Goal: Task Accomplishment & Management: Manage account settings

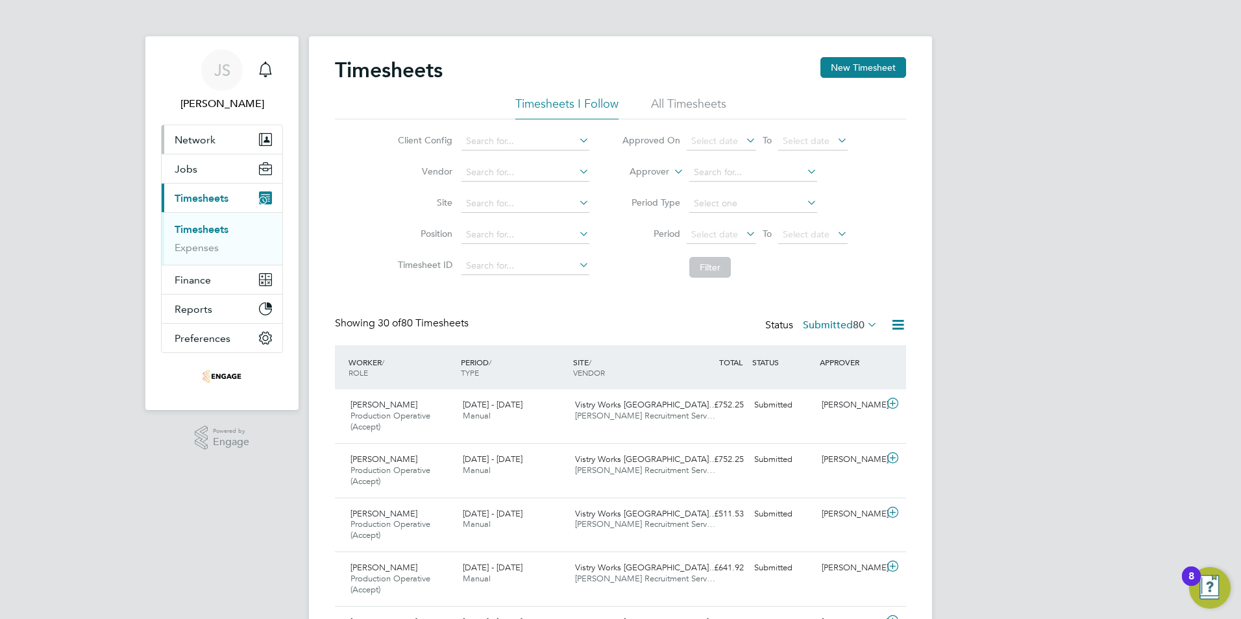
click at [203, 141] on span "Network" at bounding box center [195, 140] width 41 height 12
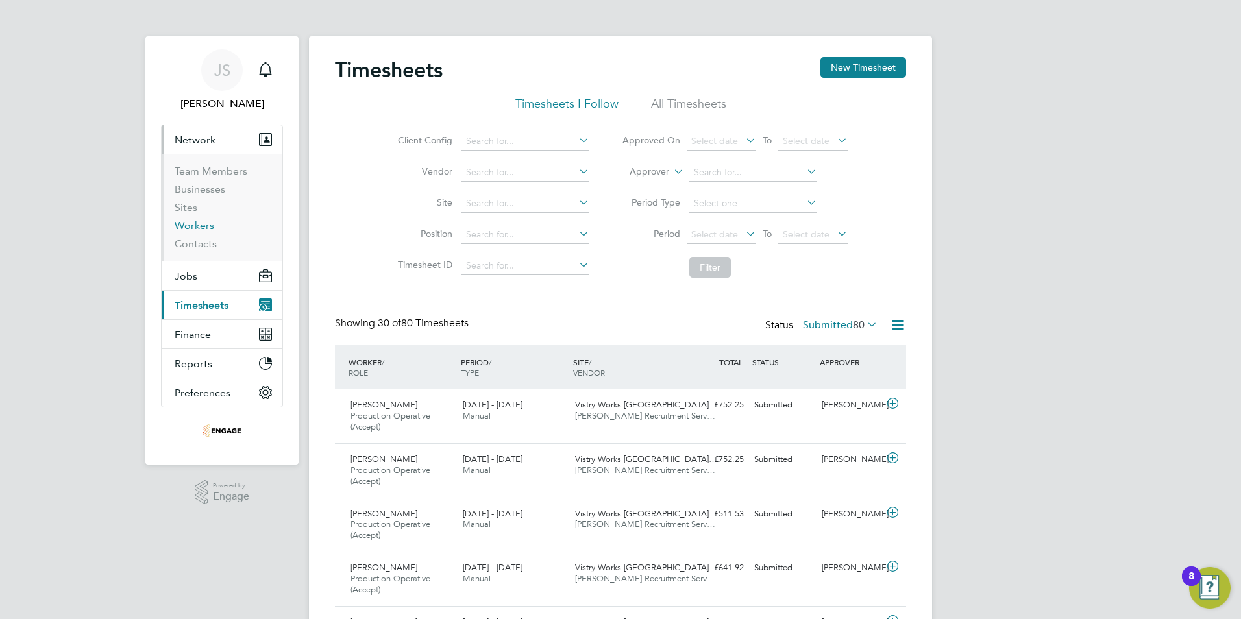
drag, startPoint x: 199, startPoint y: 221, endPoint x: 221, endPoint y: 221, distance: 22.1
click at [199, 221] on link "Workers" at bounding box center [195, 225] width 40 height 12
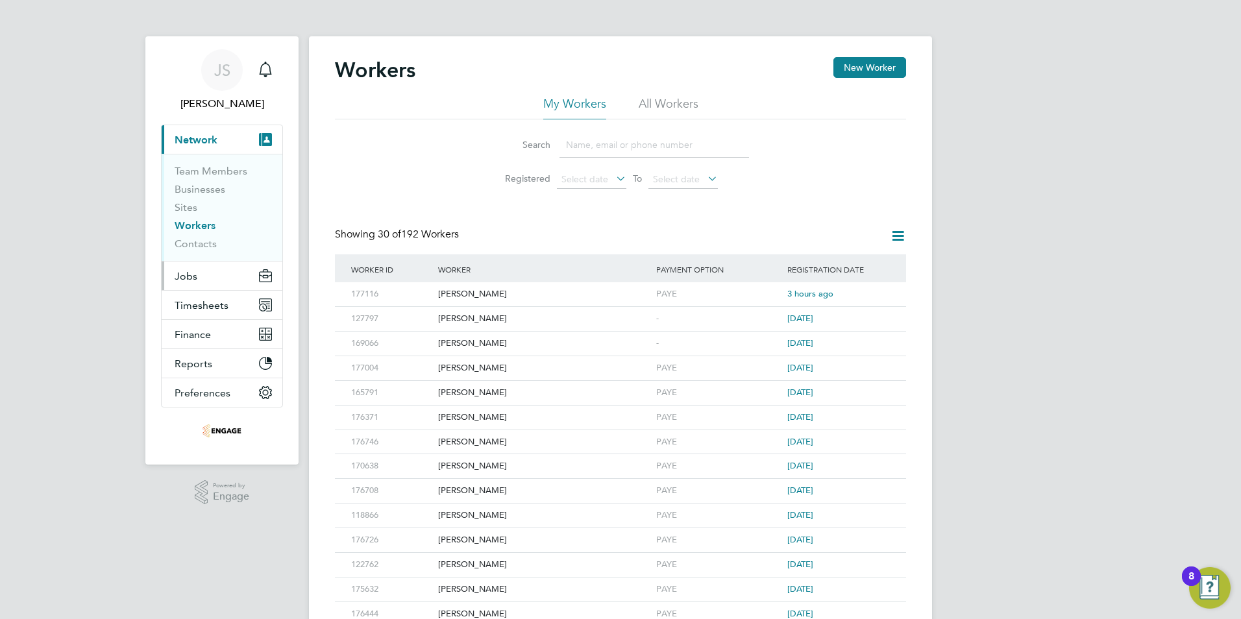
click at [182, 268] on button "Jobs" at bounding box center [222, 275] width 121 height 29
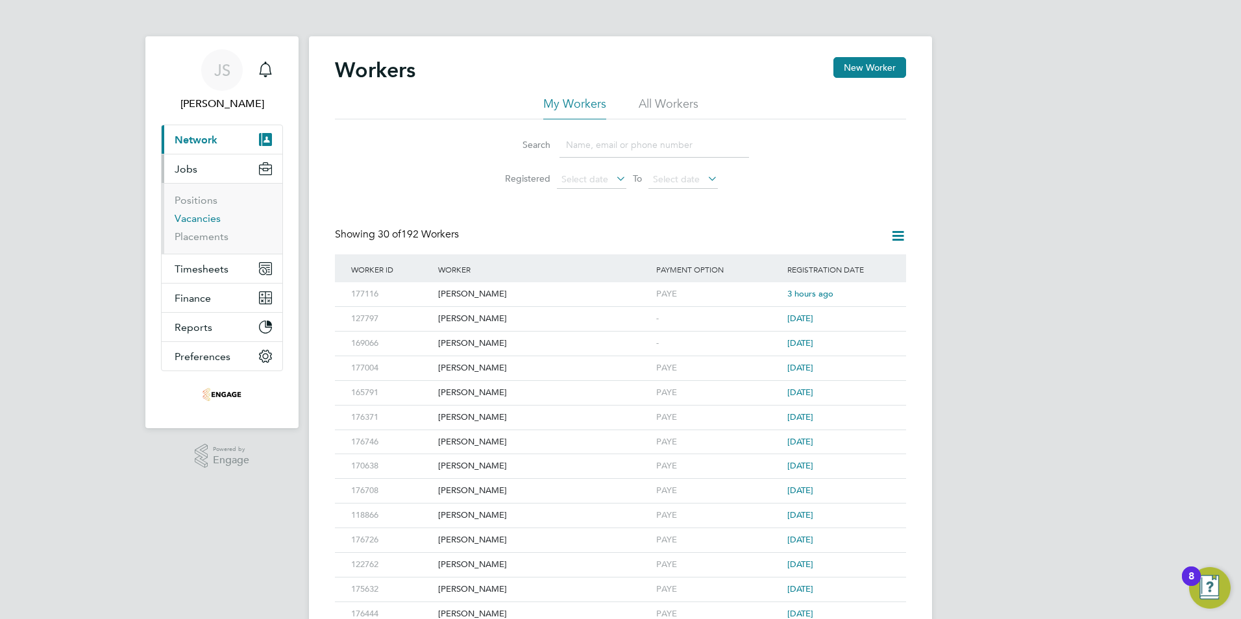
click at [198, 219] on link "Vacancies" at bounding box center [198, 218] width 46 height 12
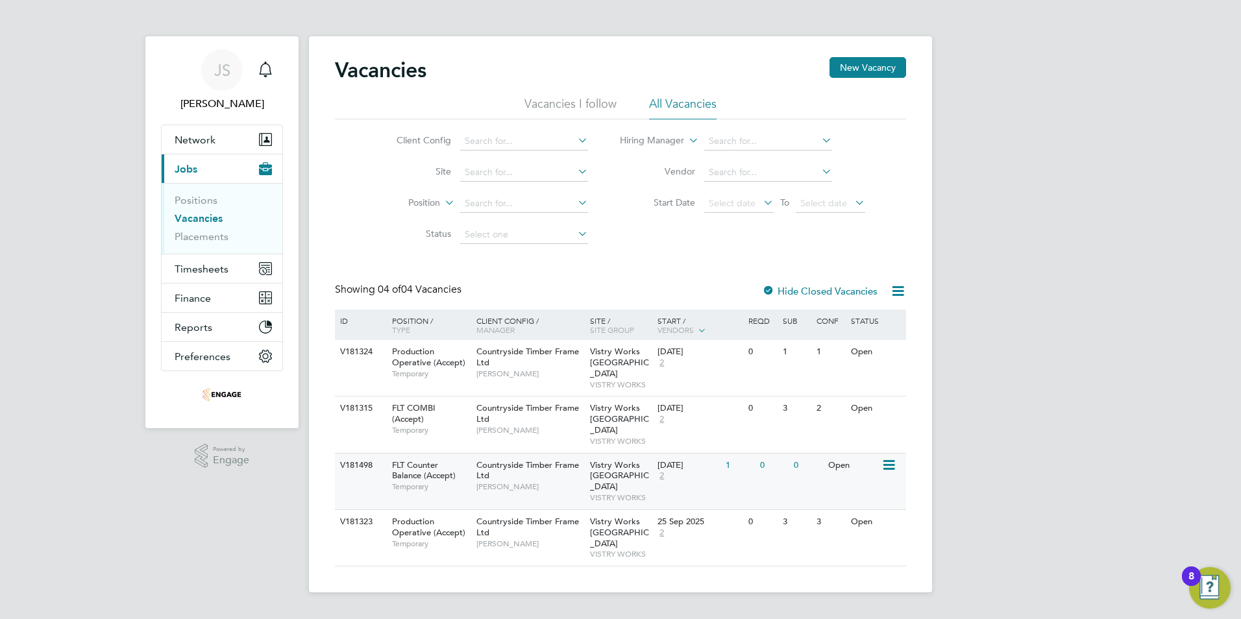
click at [529, 459] on span "Countryside Timber Frame Ltd" at bounding box center [527, 470] width 103 height 22
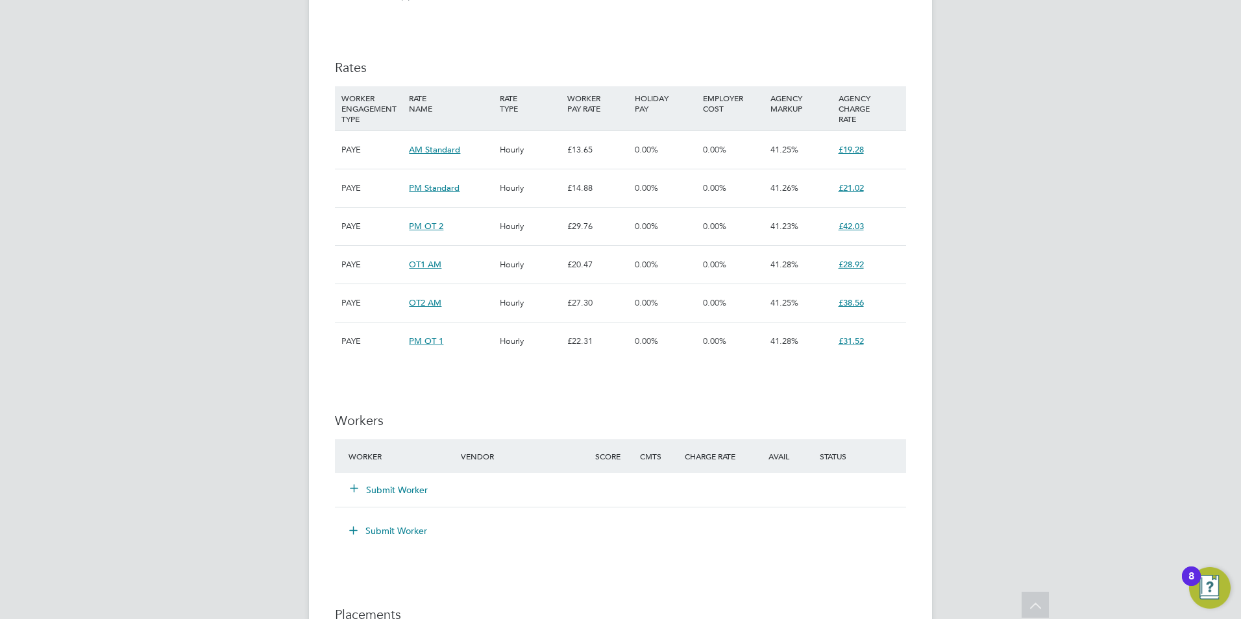
scroll to position [973, 0]
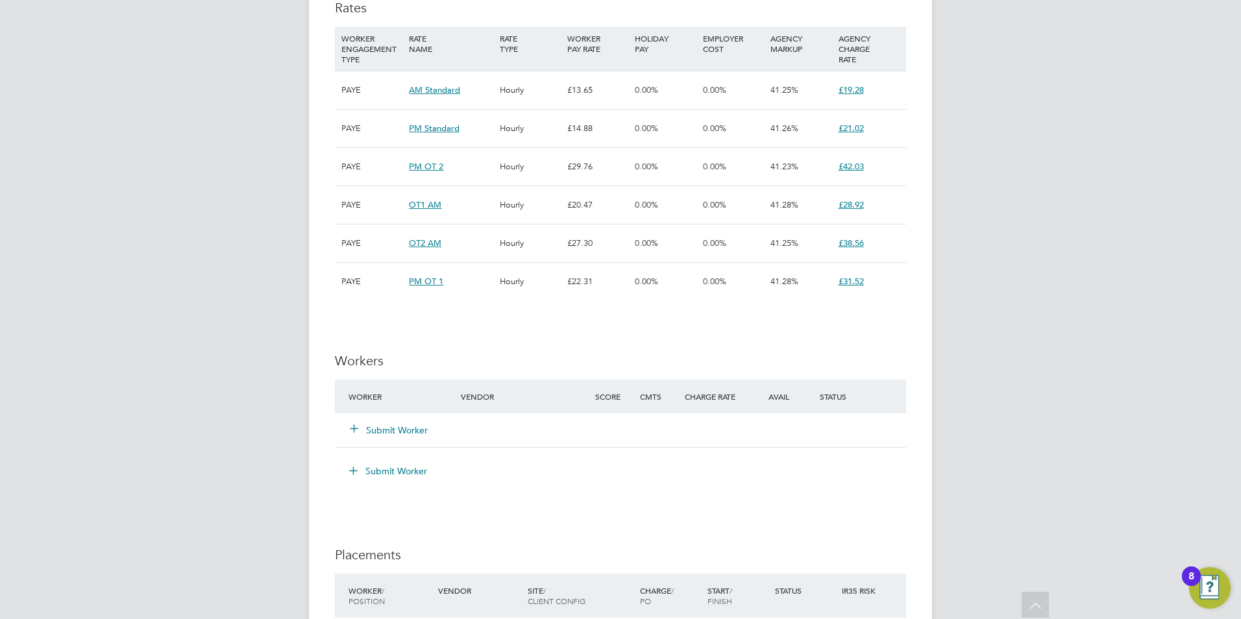
click at [389, 432] on button "Submit Worker" at bounding box center [389, 430] width 78 height 13
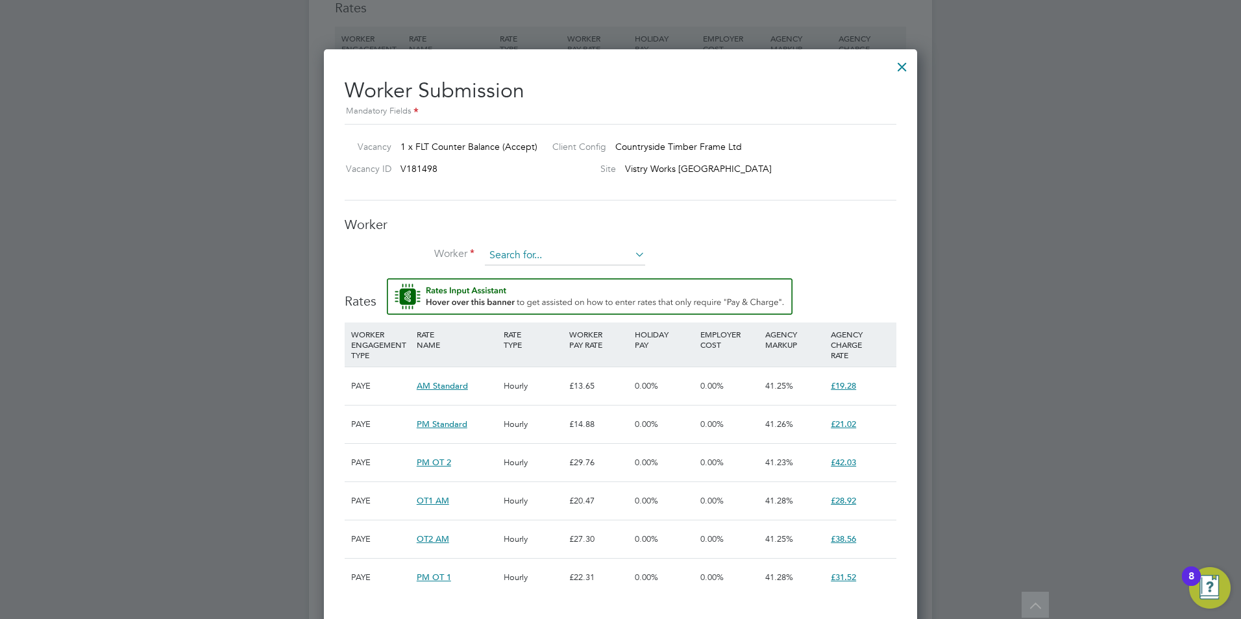
click at [502, 254] on input at bounding box center [565, 255] width 160 height 19
click at [537, 324] on li "Ada m Roberts (176245)" at bounding box center [565, 327] width 162 height 18
type input "Adam Roberts (176245)"
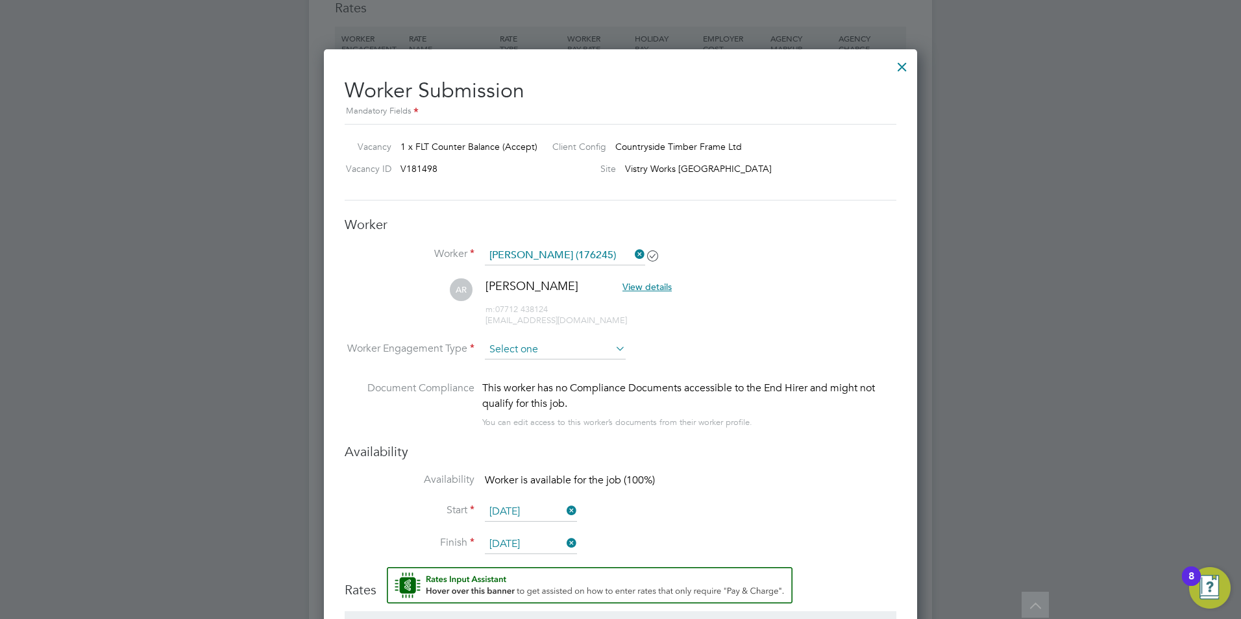
click at [517, 345] on input at bounding box center [555, 349] width 141 height 19
click at [518, 383] on li "PAYE" at bounding box center [555, 384] width 142 height 17
type input "PAYE"
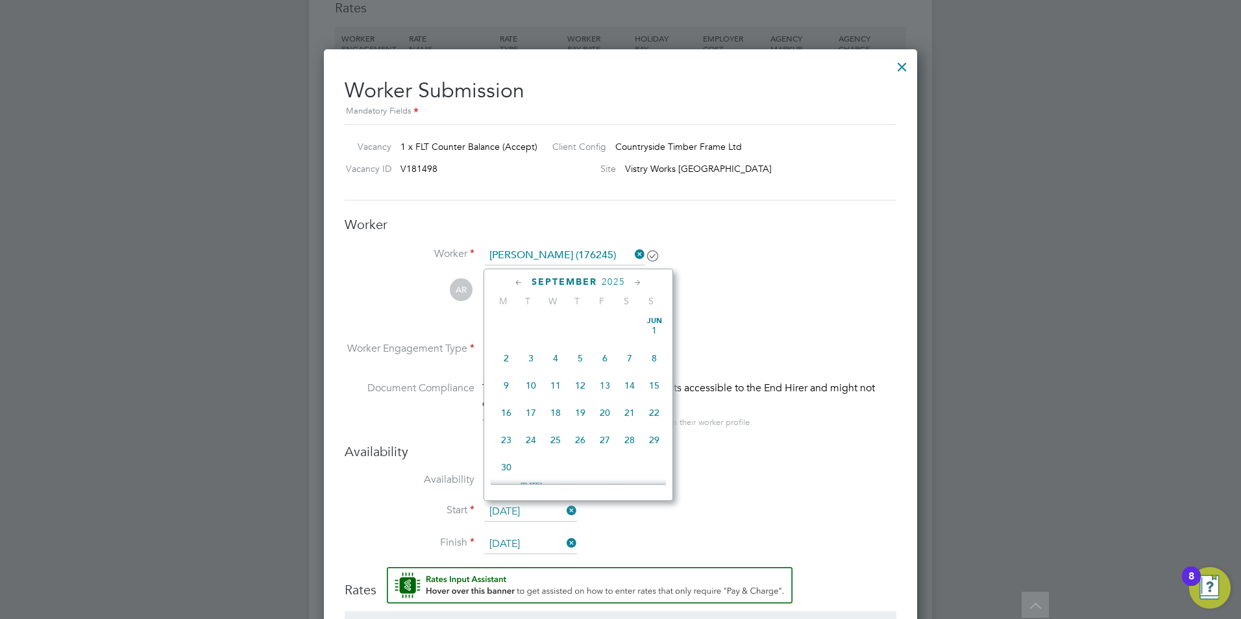
click at [512, 516] on input "26 Sep 2025" at bounding box center [531, 511] width 92 height 19
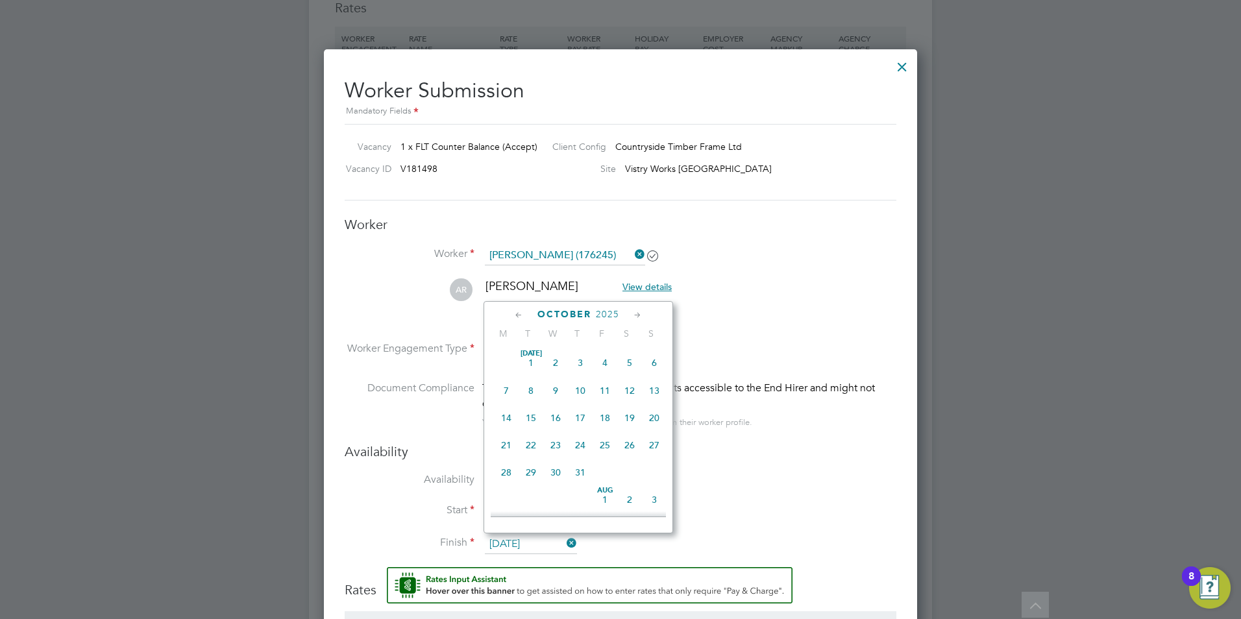
click at [521, 542] on input "05 Oct 2025" at bounding box center [531, 544] width 92 height 19
click at [637, 313] on icon at bounding box center [637, 315] width 12 height 14
click at [601, 499] on span "5" at bounding box center [604, 486] width 25 height 25
type input "05 Dec 2025"
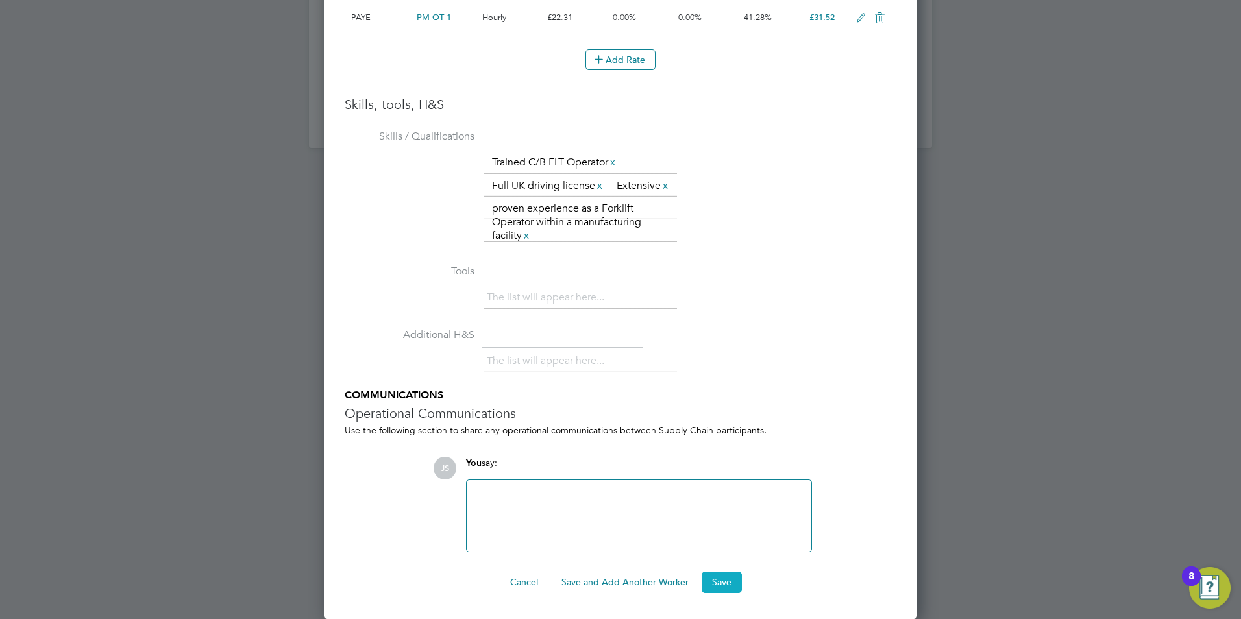
click at [709, 574] on button "Save" at bounding box center [721, 582] width 40 height 21
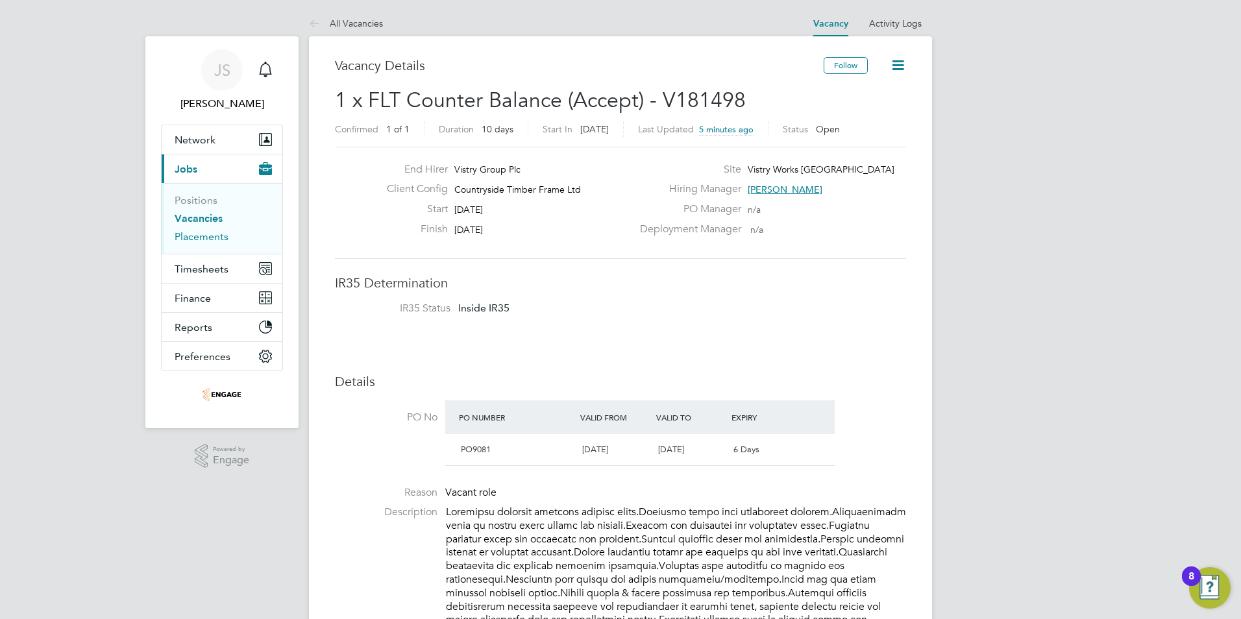
click at [201, 241] on link "Placements" at bounding box center [202, 236] width 54 height 12
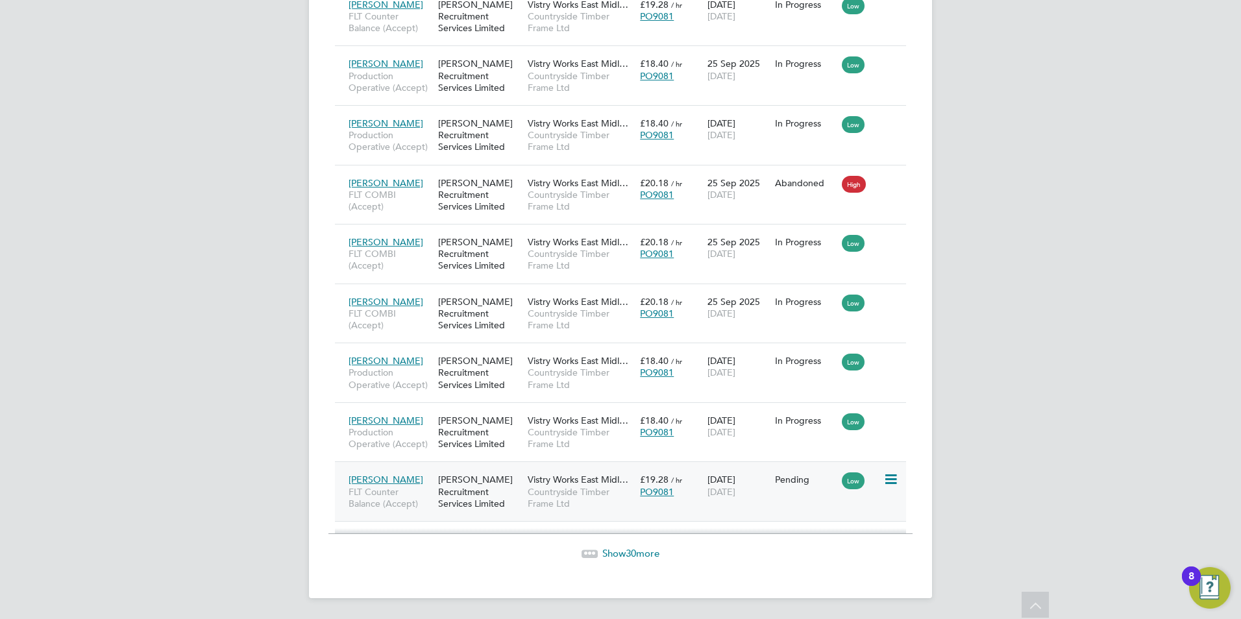
click at [890, 479] on icon at bounding box center [889, 480] width 13 height 16
click at [788, 561] on li "Start" at bounding box center [830, 560] width 133 height 18
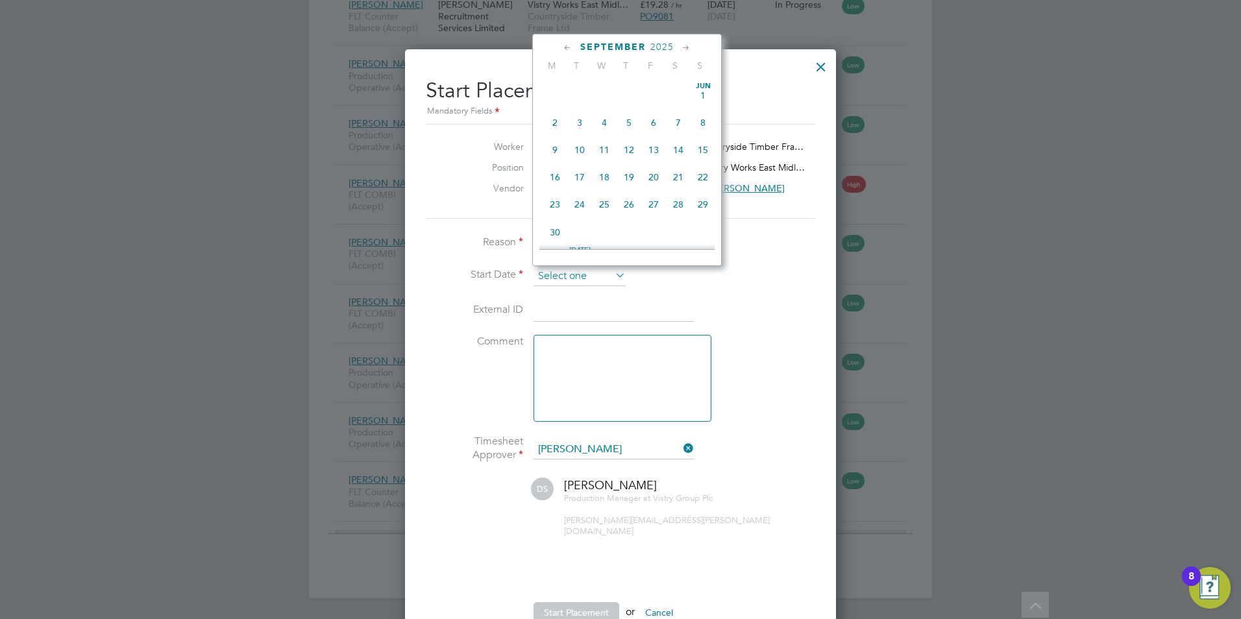
click at [587, 274] on input at bounding box center [579, 276] width 92 height 19
click at [649, 121] on span "26" at bounding box center [653, 109] width 25 height 25
type input "26 Sep 2025"
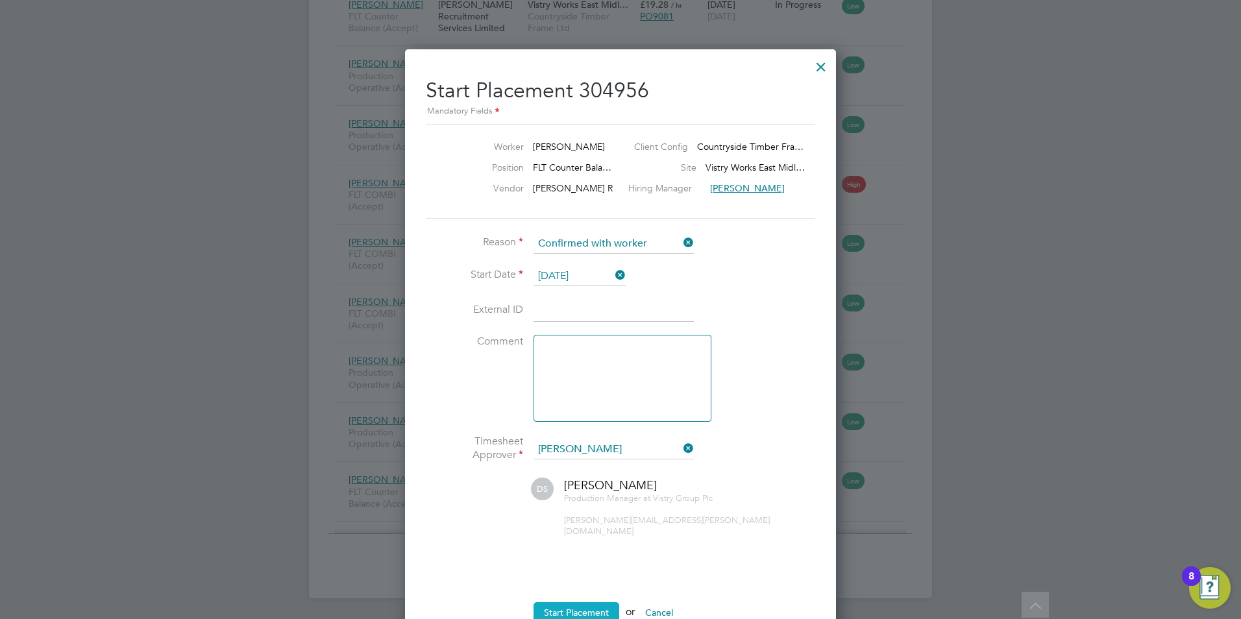
click at [569, 602] on button "Start Placement" at bounding box center [576, 612] width 86 height 21
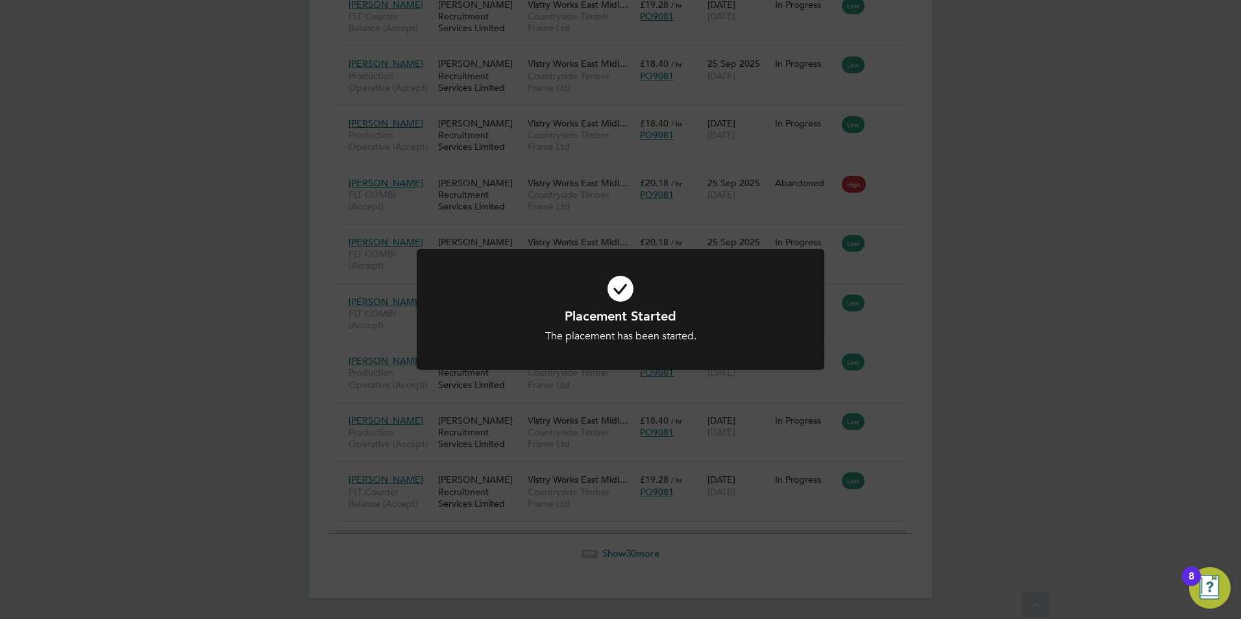
drag, startPoint x: 1075, startPoint y: 239, endPoint x: 905, endPoint y: 267, distance: 172.2
click at [1074, 239] on div "Placement Started The placement has been started. Cancel Okay" at bounding box center [620, 309] width 1241 height 619
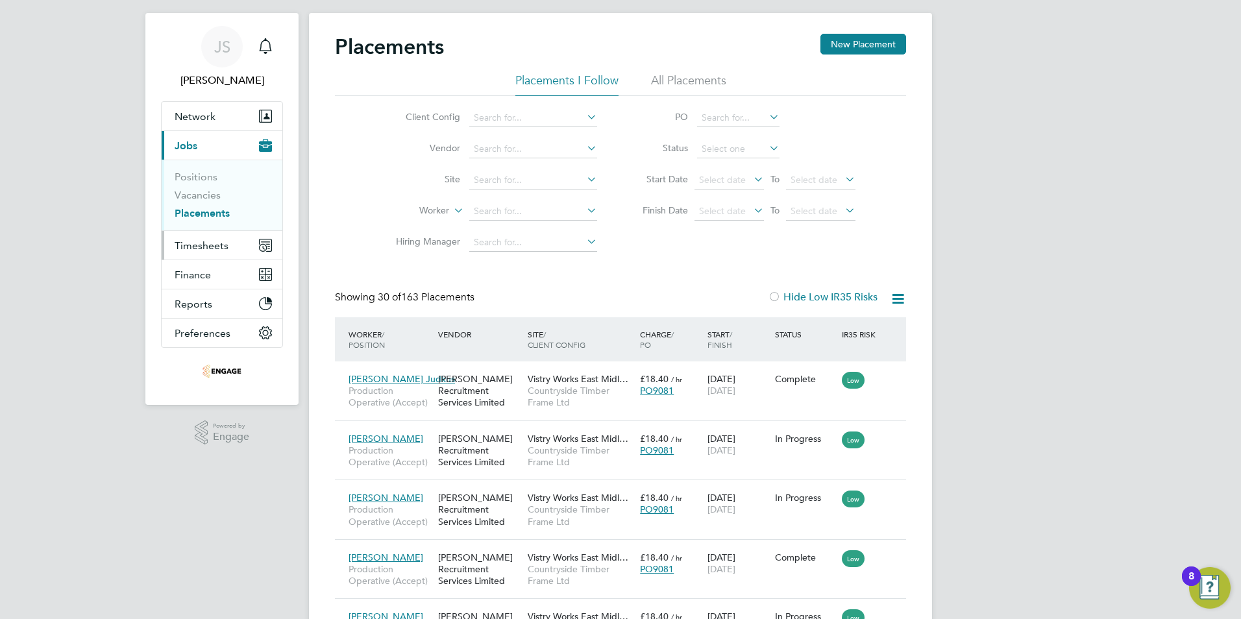
click at [197, 237] on button "Timesheets" at bounding box center [222, 245] width 121 height 29
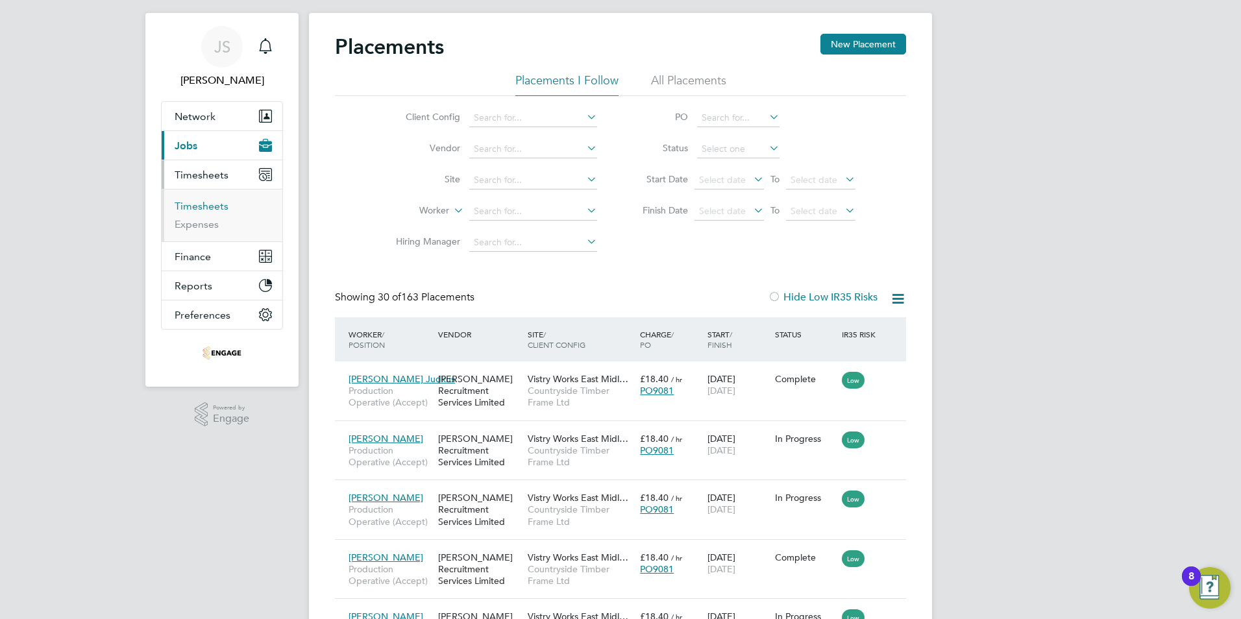
click at [200, 206] on link "Timesheets" at bounding box center [202, 206] width 54 height 12
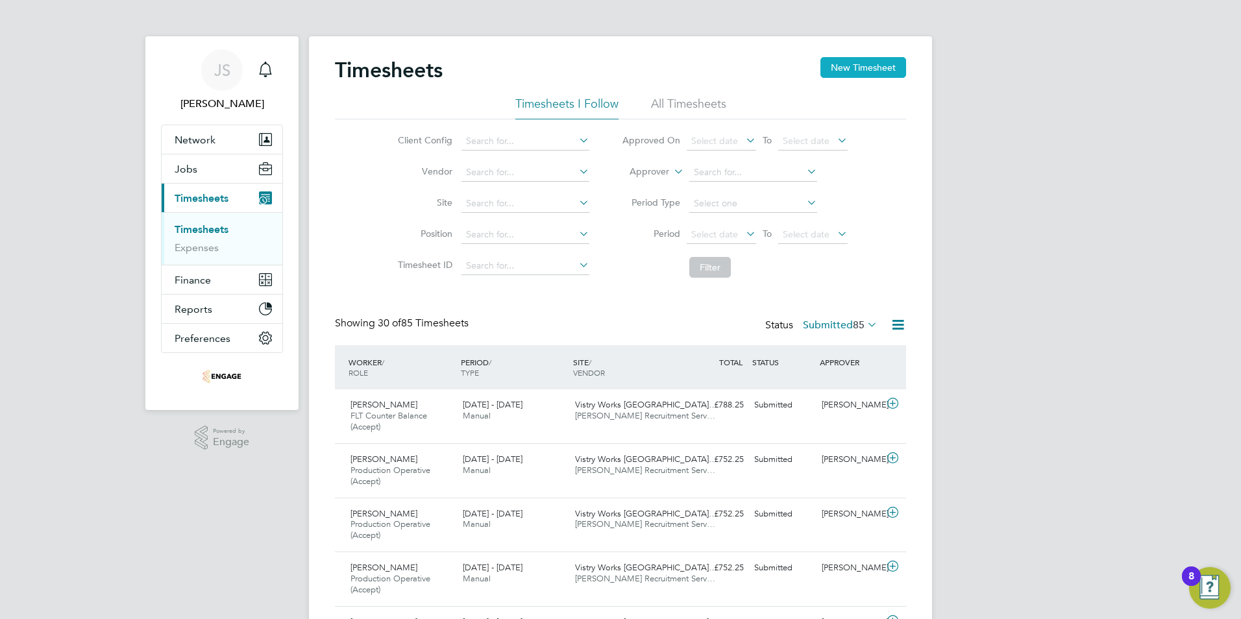
click at [872, 71] on button "New Timesheet" at bounding box center [863, 67] width 86 height 21
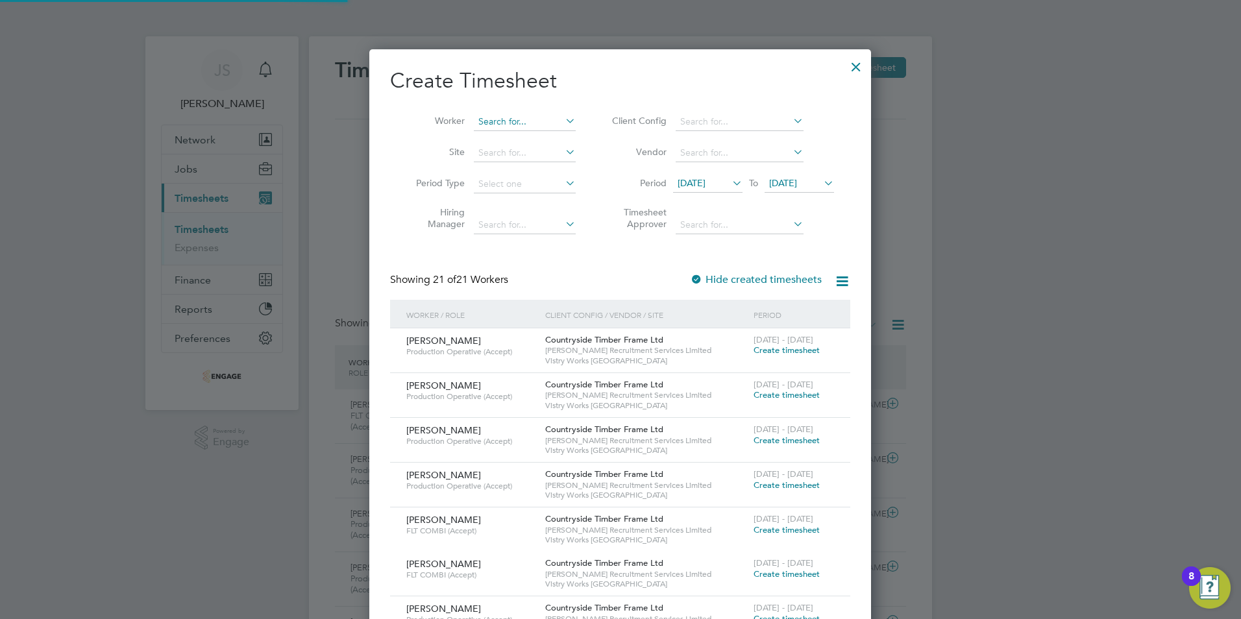
click at [494, 120] on input at bounding box center [525, 122] width 102 height 18
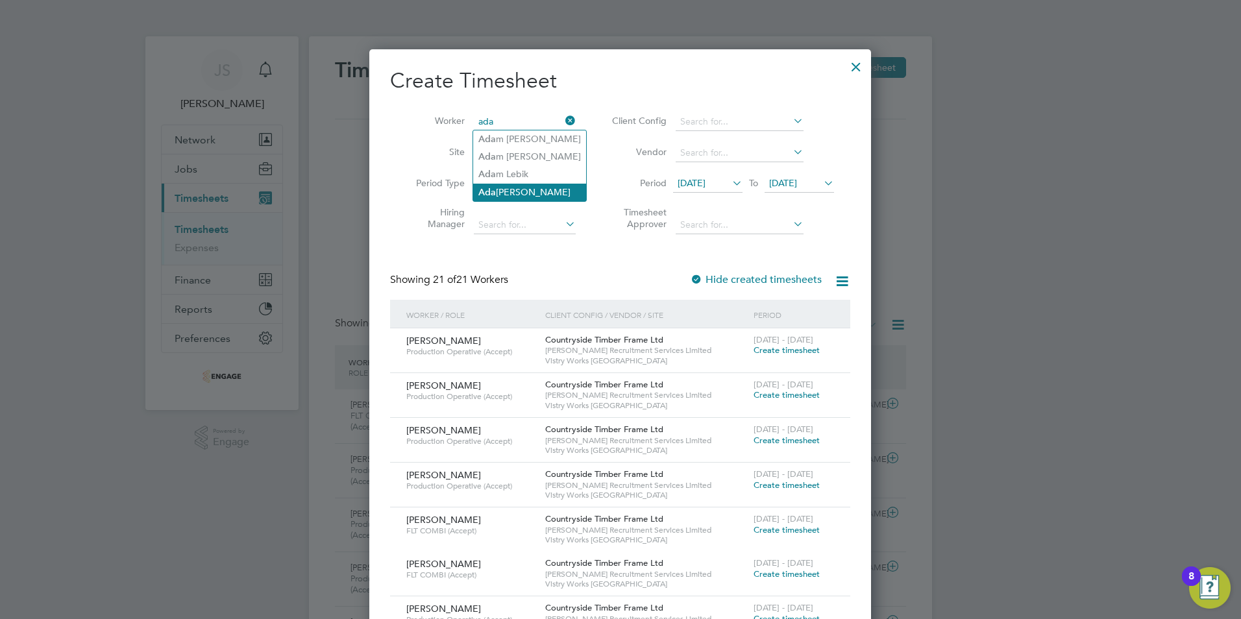
click at [516, 192] on li "Ada m Roberts" at bounding box center [529, 193] width 113 height 18
type input "Adam Roberts"
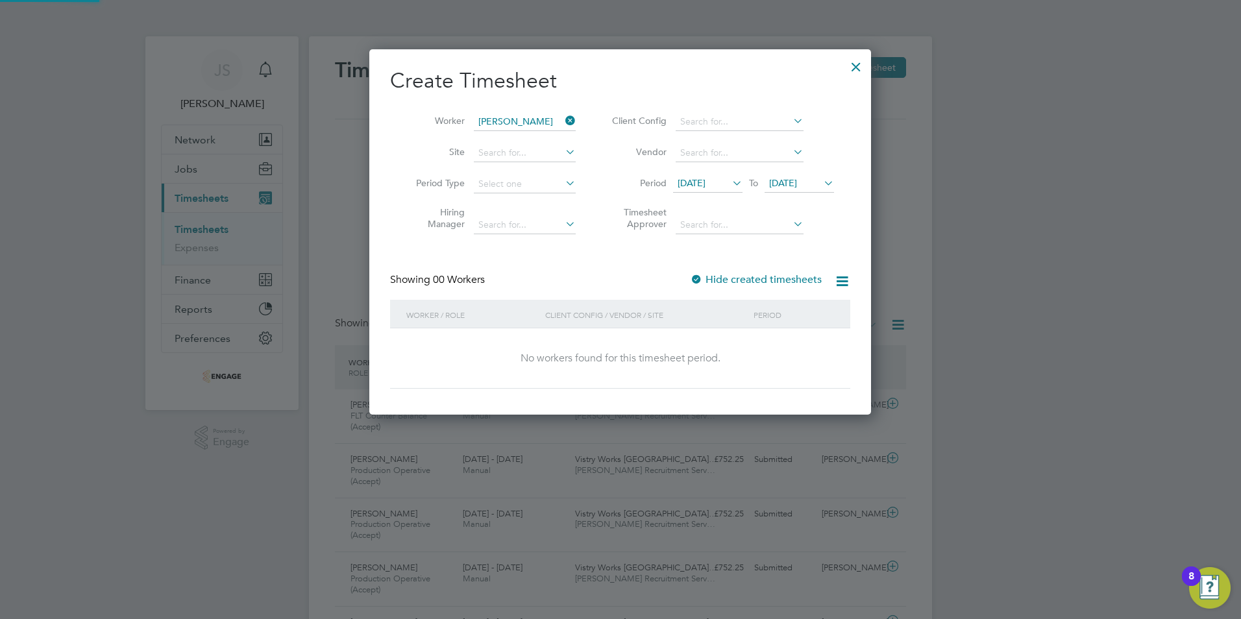
drag, startPoint x: 811, startPoint y: 185, endPoint x: 825, endPoint y: 197, distance: 18.4
click at [797, 186] on span "22 Sep 2025" at bounding box center [783, 183] width 28 height 12
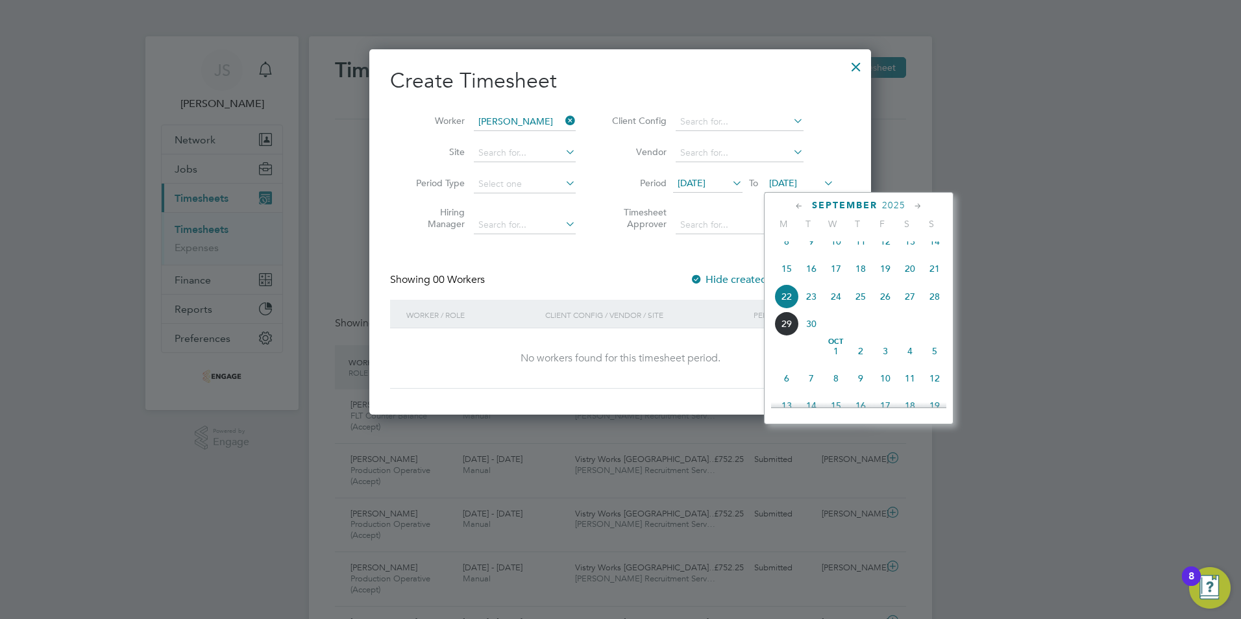
click at [939, 309] on span "28" at bounding box center [934, 296] width 25 height 25
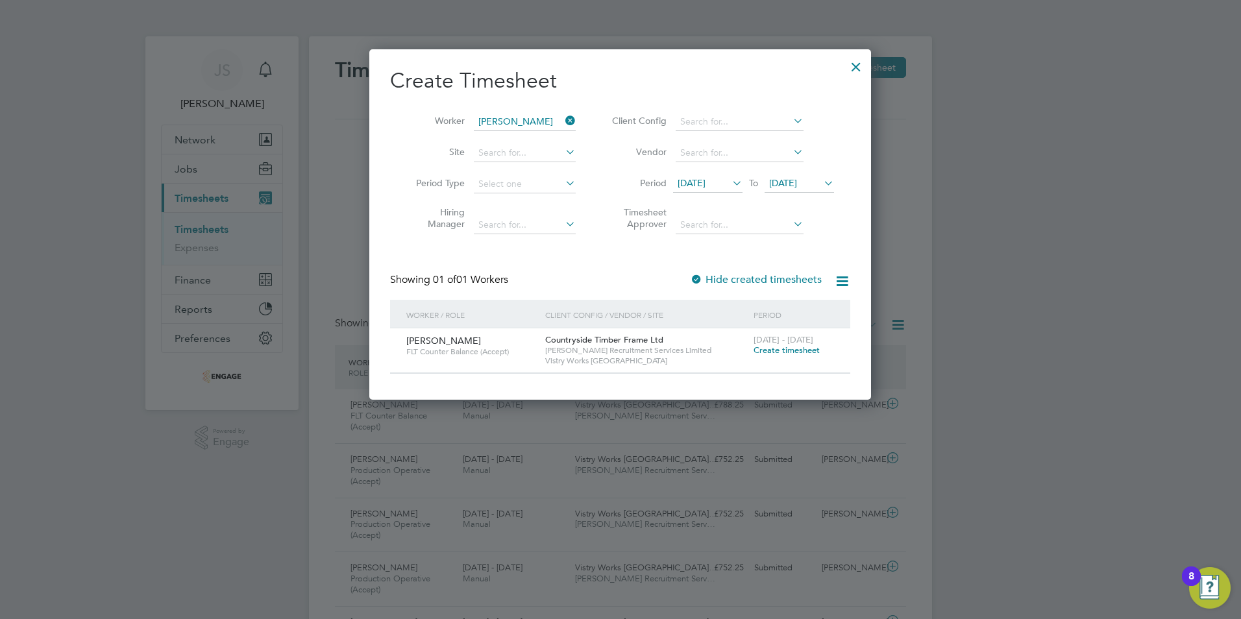
click at [773, 352] on span "Create timesheet" at bounding box center [786, 350] width 66 height 11
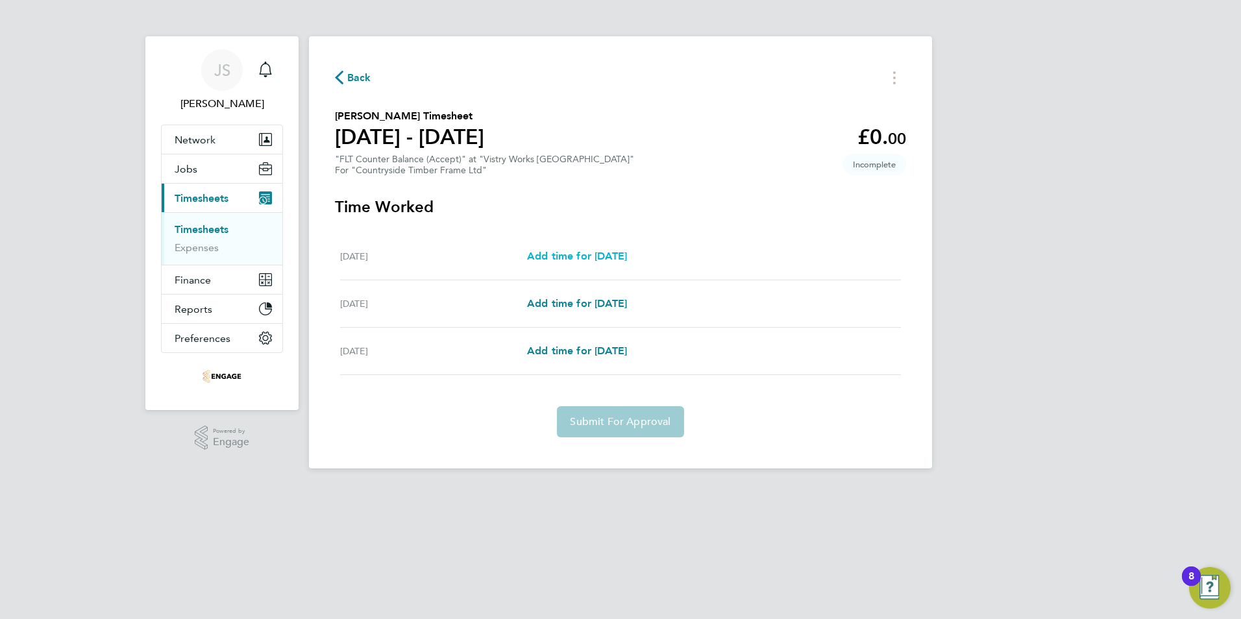
click at [583, 252] on span "Add time for Fri 26 Sep" at bounding box center [577, 256] width 100 height 12
select select "15"
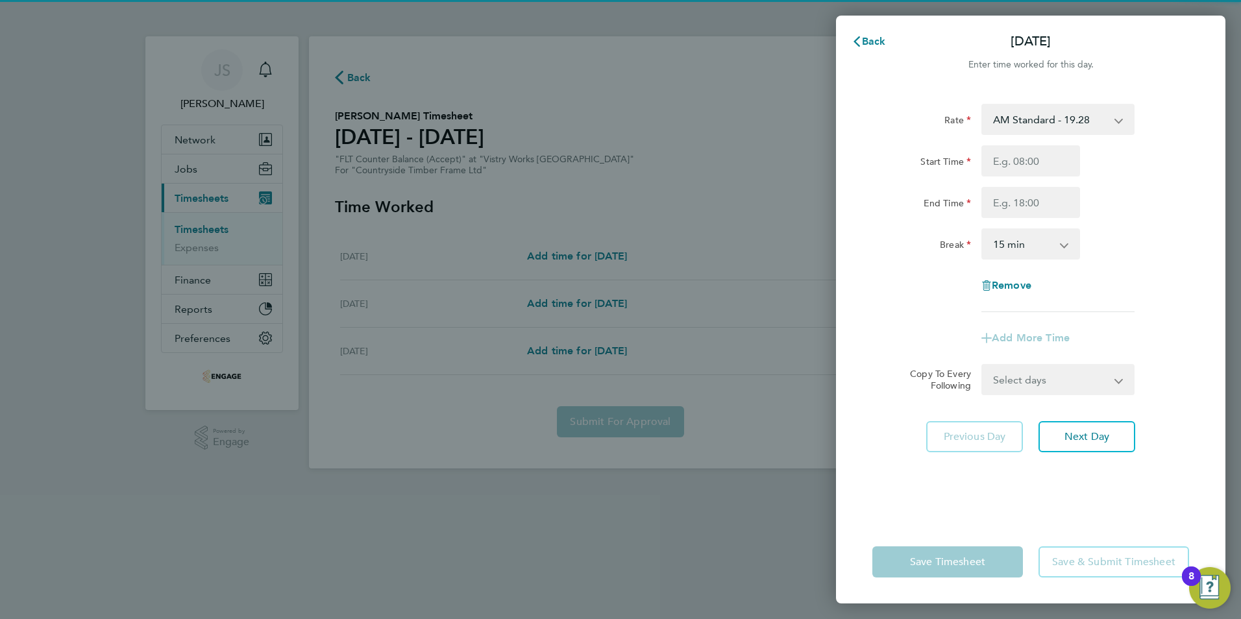
click at [1043, 116] on select "AM Standard - 19.28 OT2 AM - 38.56 PM OT 1 - 31.52 OT1 AM - 28.92 PM Standard -…" at bounding box center [1049, 119] width 135 height 29
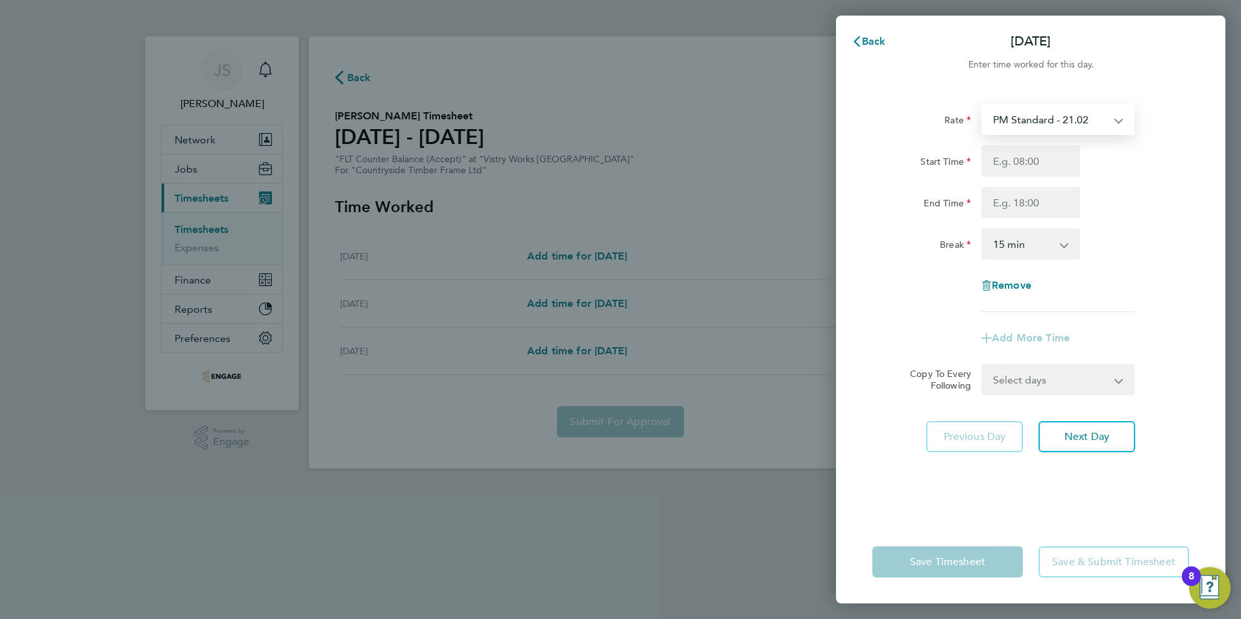
select select "15"
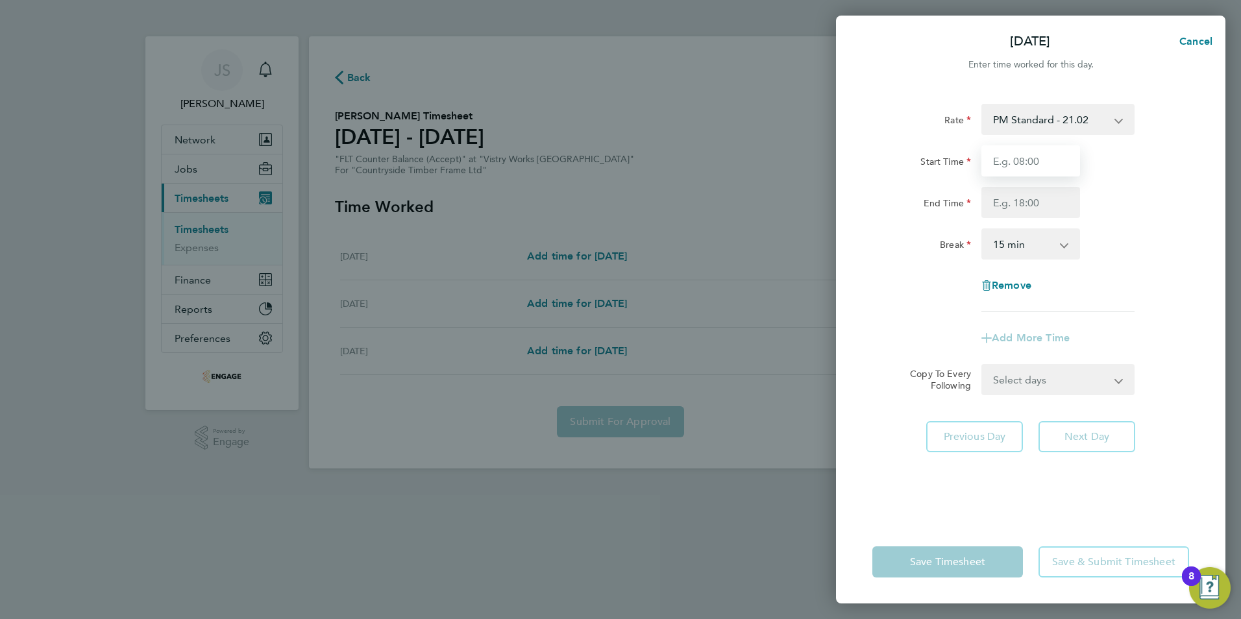
click at [1015, 165] on input "Start Time" at bounding box center [1030, 160] width 99 height 31
drag, startPoint x: 1023, startPoint y: 117, endPoint x: 1027, endPoint y: 128, distance: 11.9
click at [1023, 117] on select "PM Standard - 21.02 OT2 AM - 38.56 PM OT 1 - 31.52 AM Standard - 19.28 OT1 AM -…" at bounding box center [1049, 119] width 135 height 29
select select "15"
drag, startPoint x: 1004, startPoint y: 165, endPoint x: 1012, endPoint y: 169, distance: 8.4
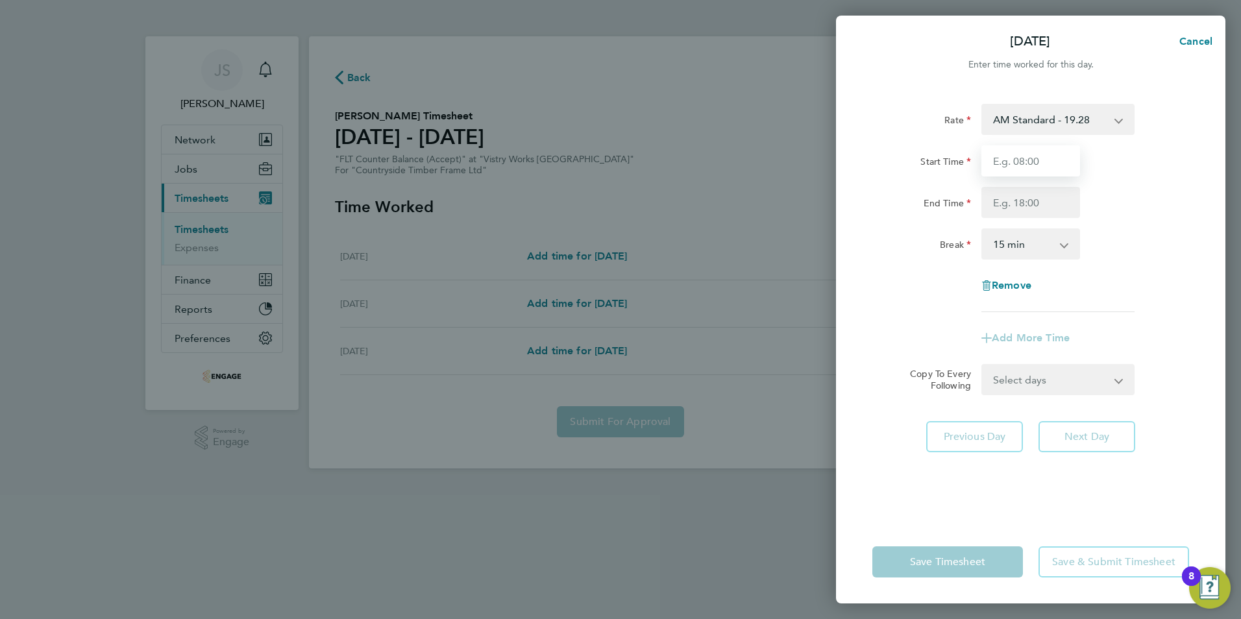
click at [1004, 165] on input "Start Time" at bounding box center [1030, 160] width 99 height 31
type input "06:00"
click at [1010, 225] on div "Rate AM Standard - 19.28 OT2 AM - 38.56 PM OT 1 - 31.52 OT1 AM - 28.92 PM Stand…" at bounding box center [1030, 208] width 317 height 208
drag, startPoint x: 1004, startPoint y: 199, endPoint x: 1026, endPoint y: 213, distance: 26.3
click at [1004, 199] on input "End Time" at bounding box center [1030, 202] width 99 height 31
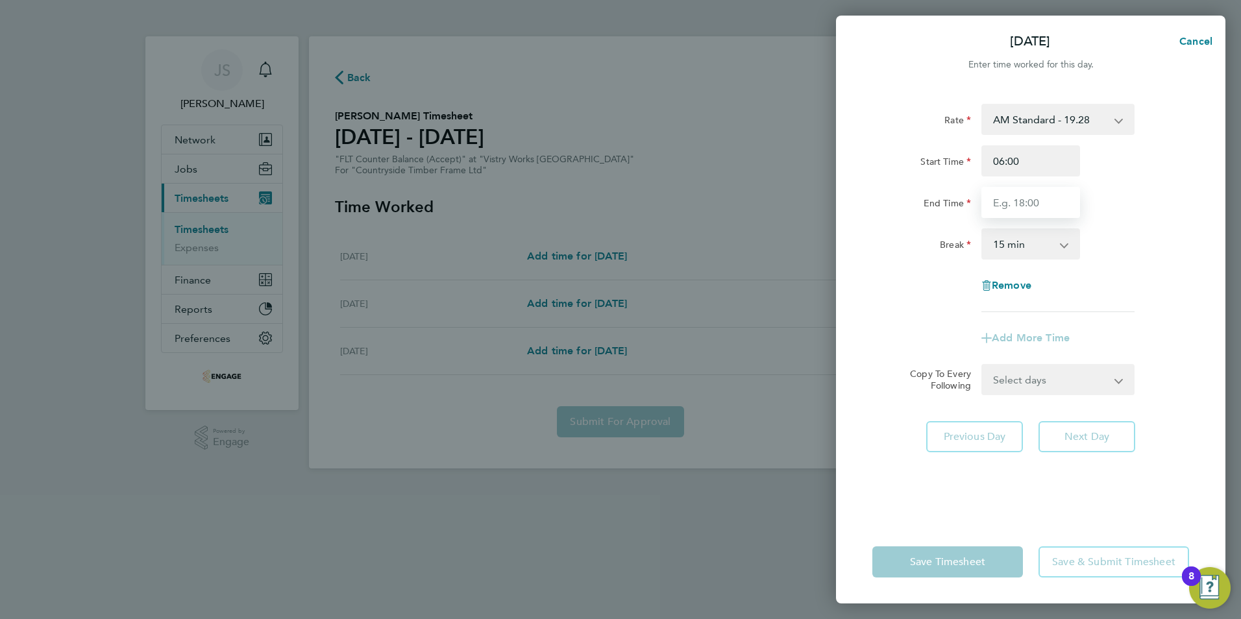
type input "14:00"
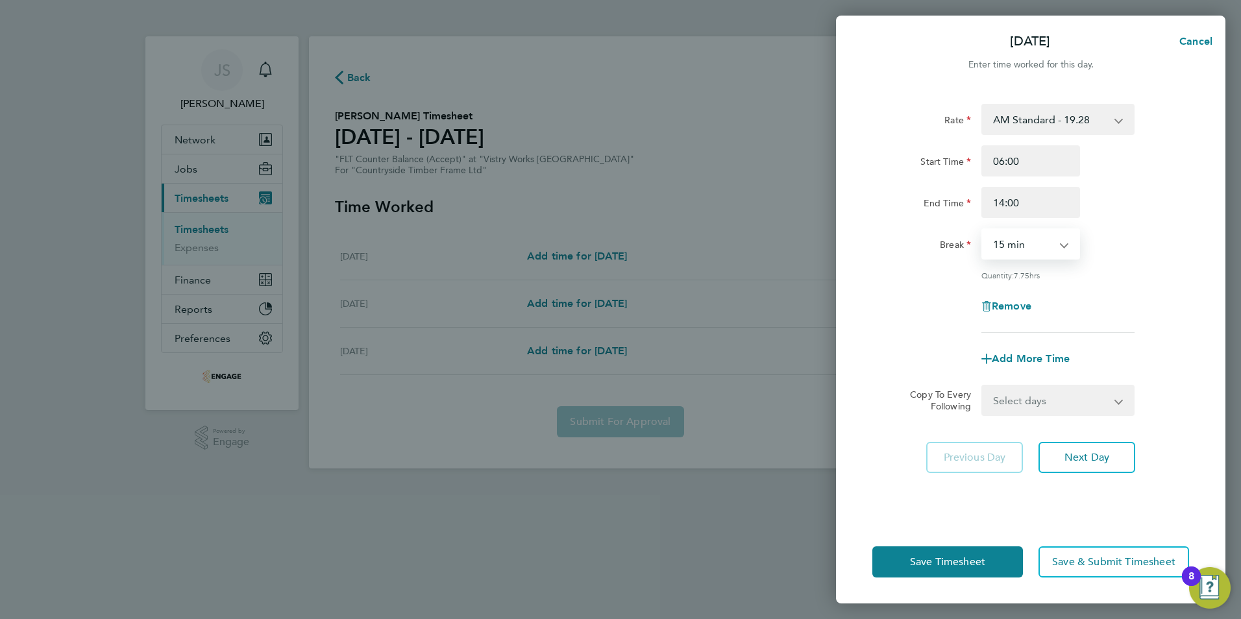
click at [1008, 243] on select "0 min 15 min 30 min 45 min 60 min 75 min 90 min" at bounding box center [1022, 244] width 80 height 29
select select "30"
click at [982, 230] on select "0 min 15 min 30 min 45 min 60 min 75 min 90 min" at bounding box center [1022, 244] width 80 height 29
click at [935, 307] on div "Remove" at bounding box center [1030, 306] width 327 height 31
click at [943, 558] on span "Save Timesheet" at bounding box center [947, 561] width 75 height 13
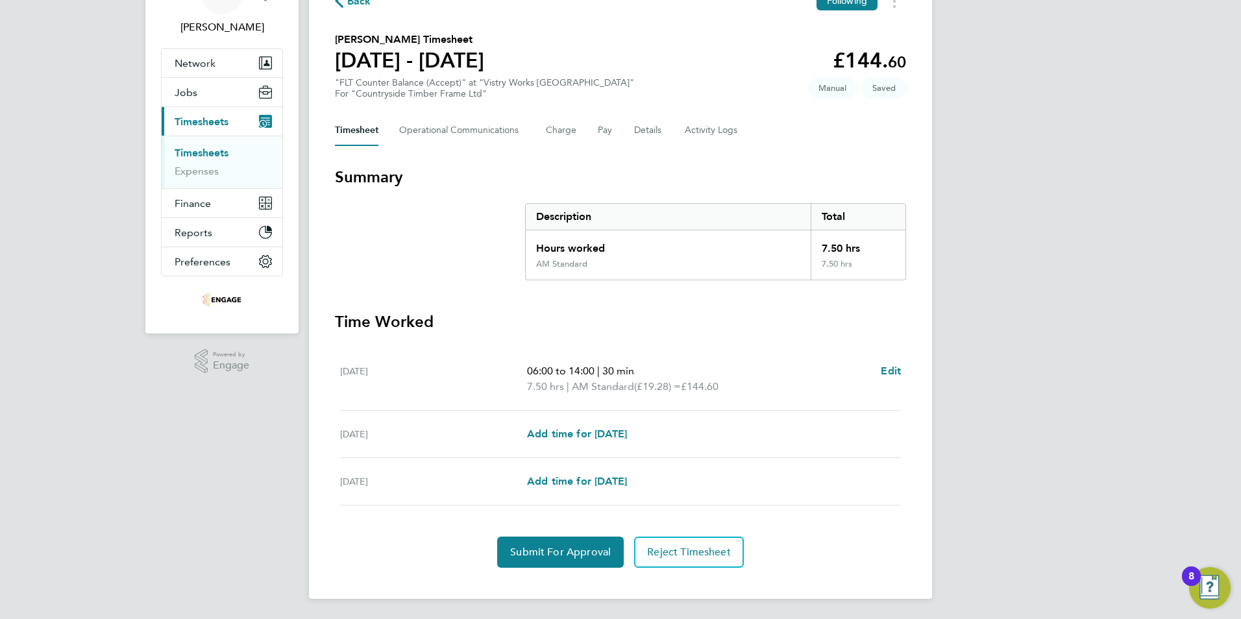
scroll to position [77, 0]
drag, startPoint x: 566, startPoint y: 555, endPoint x: 604, endPoint y: 551, distance: 37.9
click at [566, 555] on span "Submit For Approval" at bounding box center [560, 551] width 101 height 13
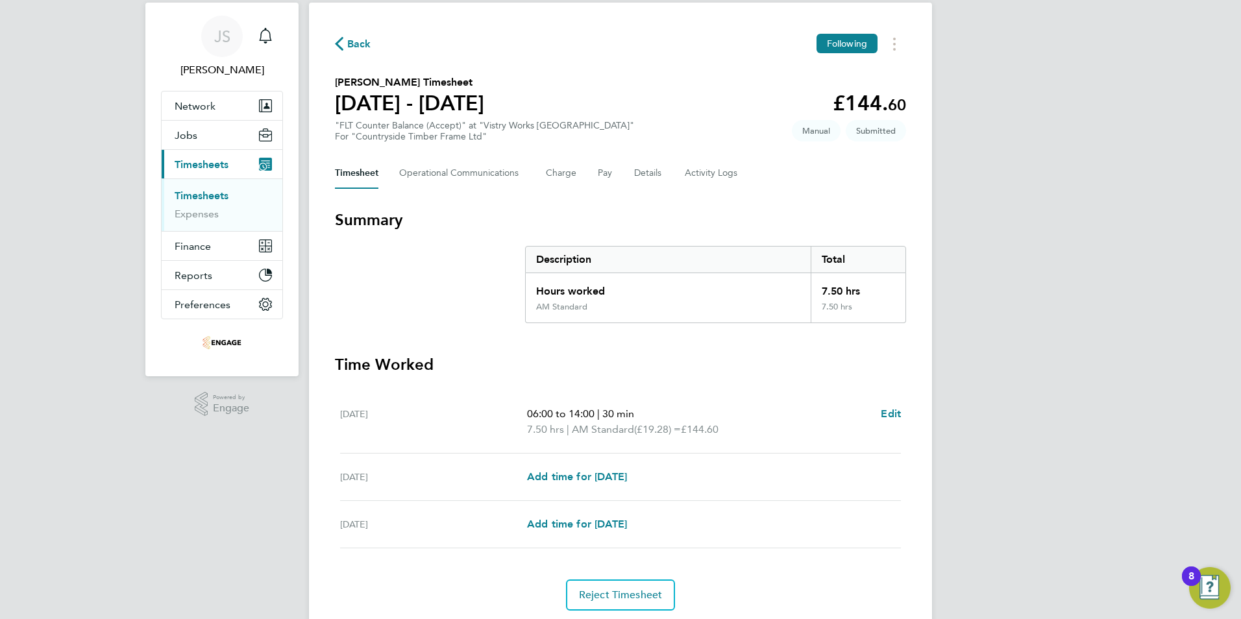
scroll to position [0, 0]
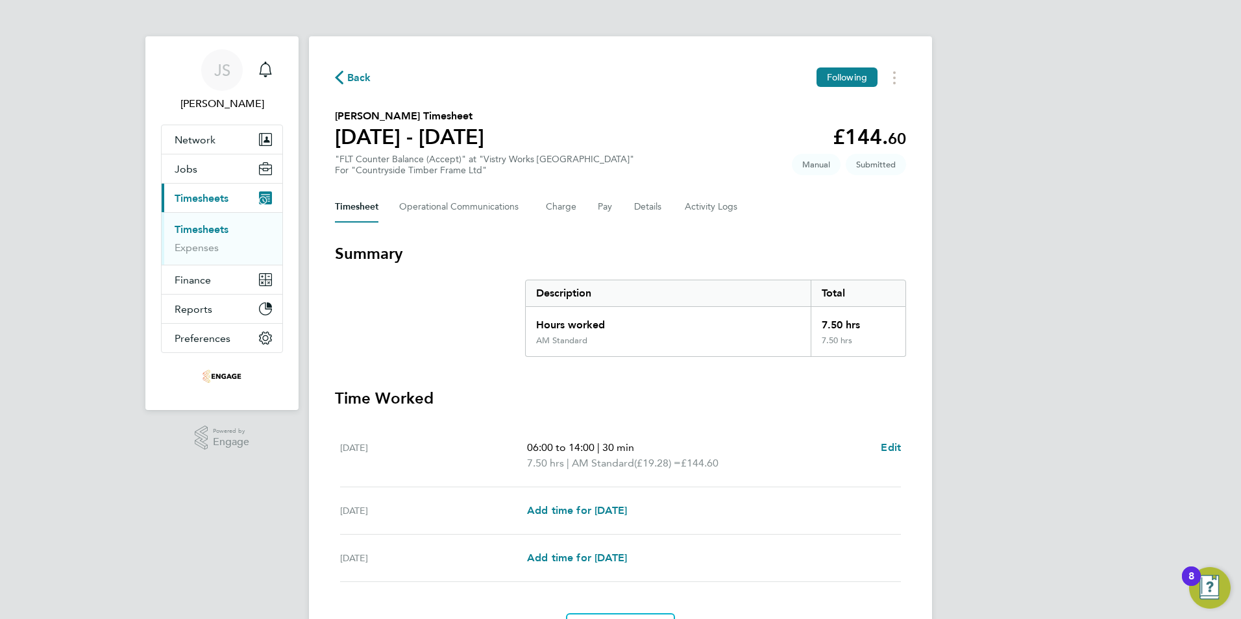
click at [357, 79] on span "Back" at bounding box center [359, 78] width 24 height 16
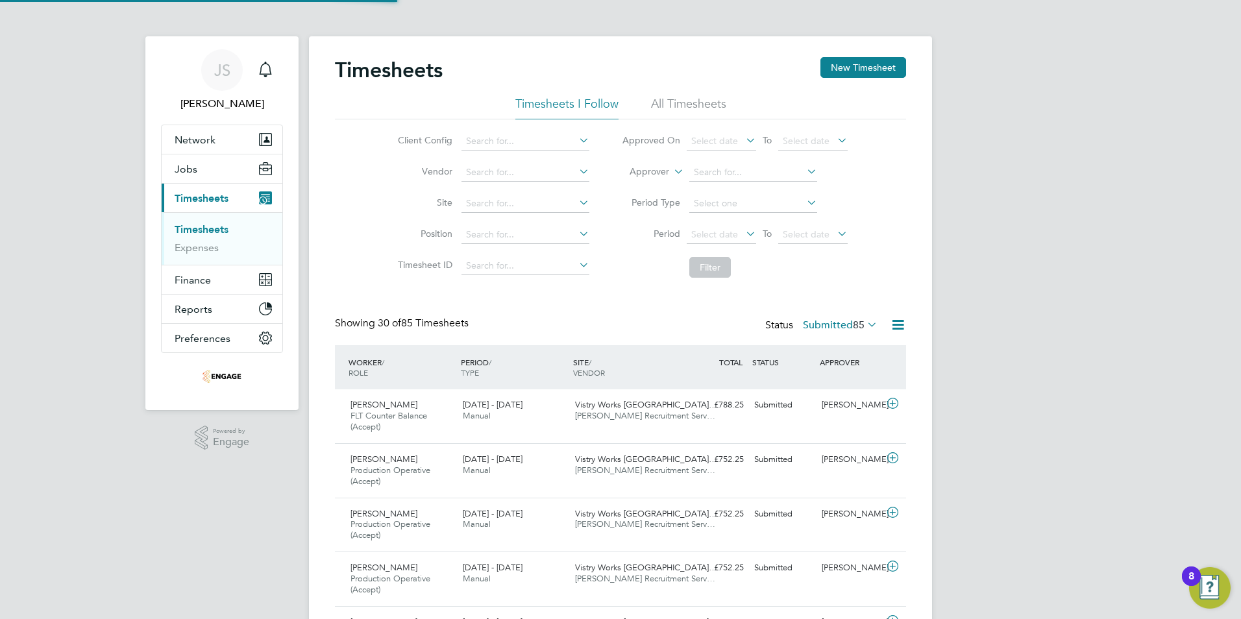
scroll to position [43, 113]
